Goal: Browse casually

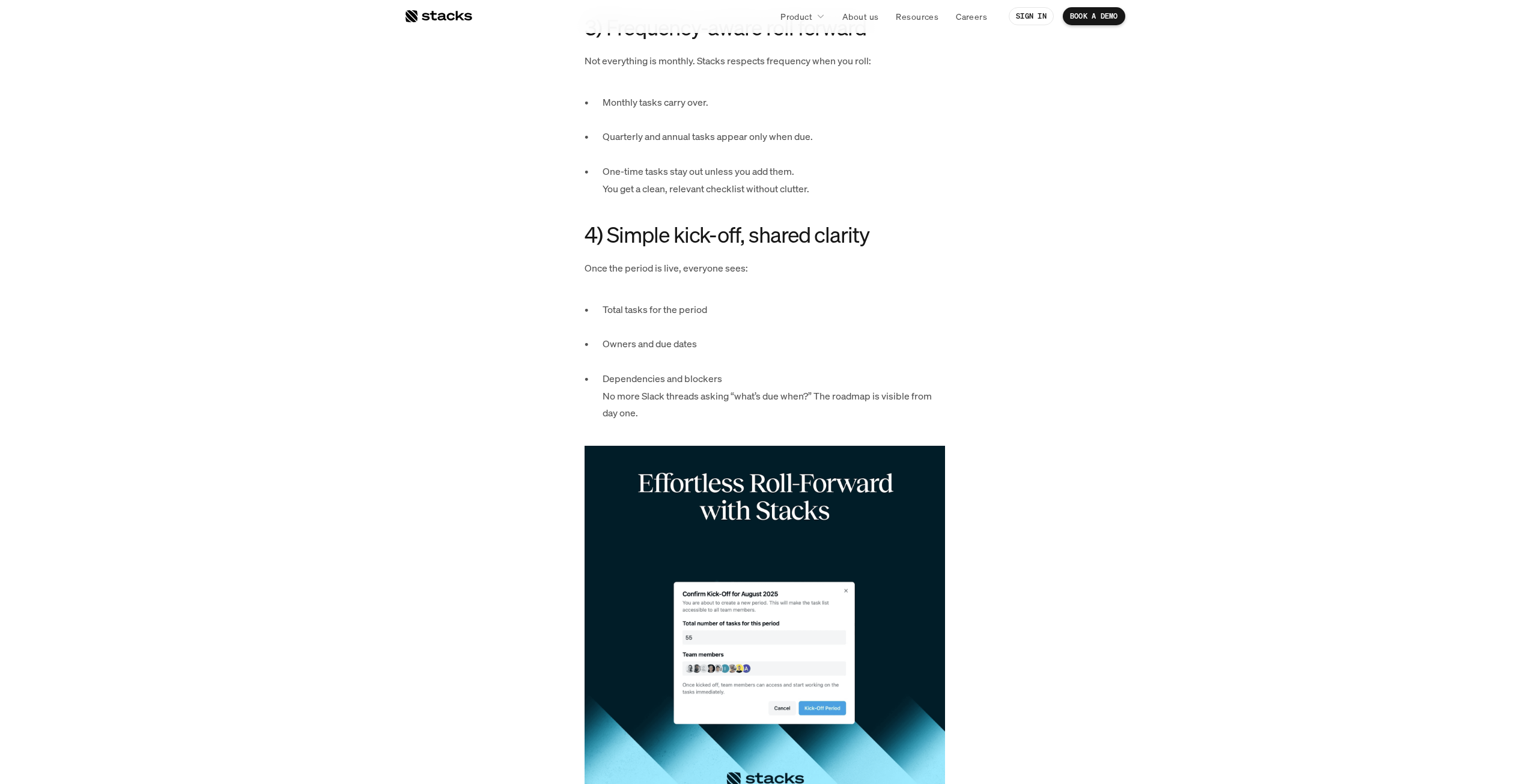
scroll to position [1702, 0]
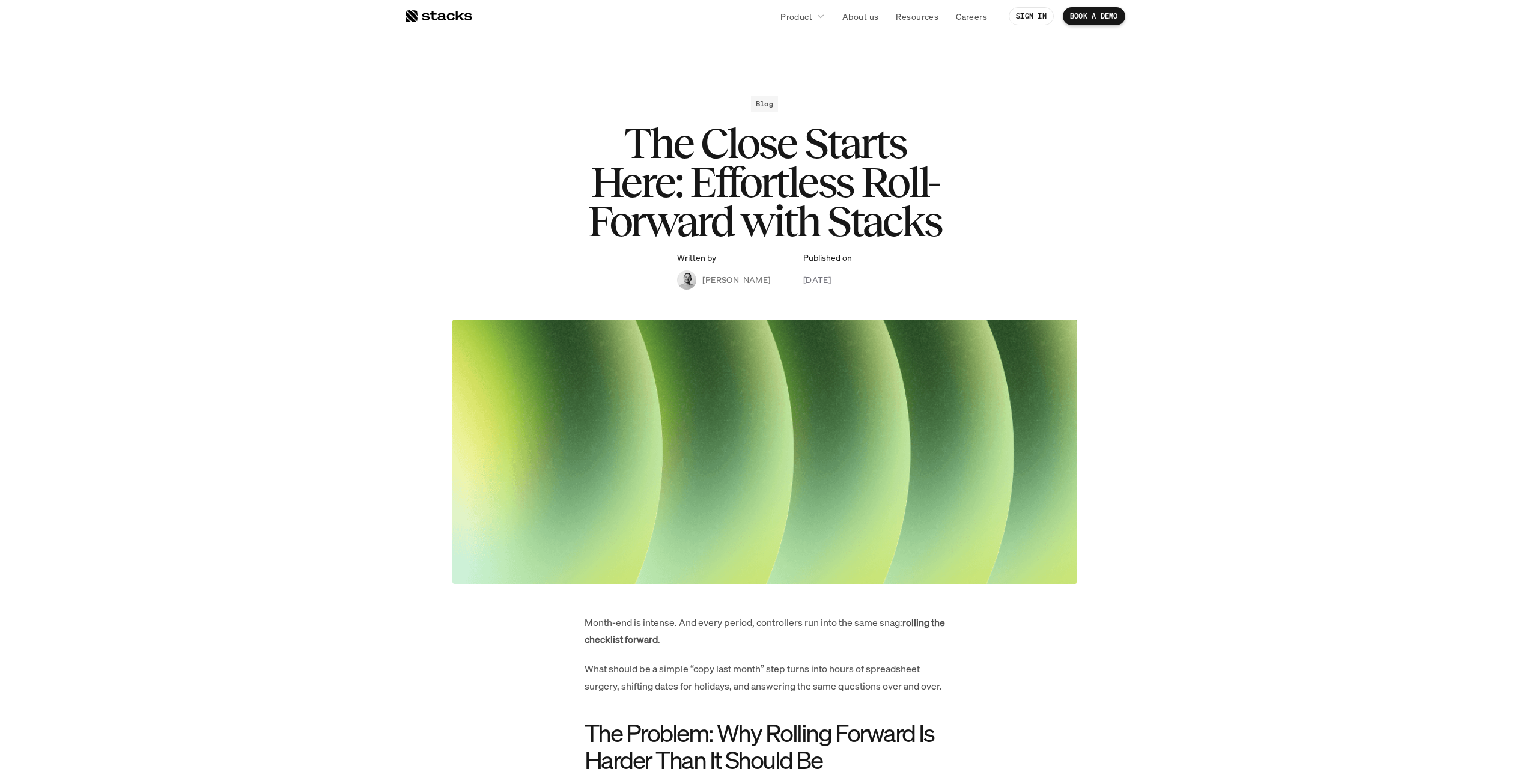
click at [423, 19] on div at bounding box center [438, 15] width 68 height 14
